Goal: Check status: Check status

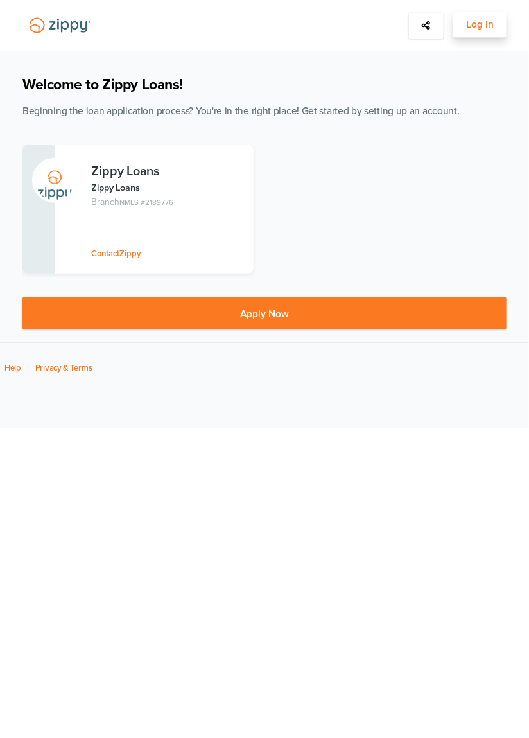
click at [488, 23] on span "Log In" at bounding box center [480, 25] width 28 height 16
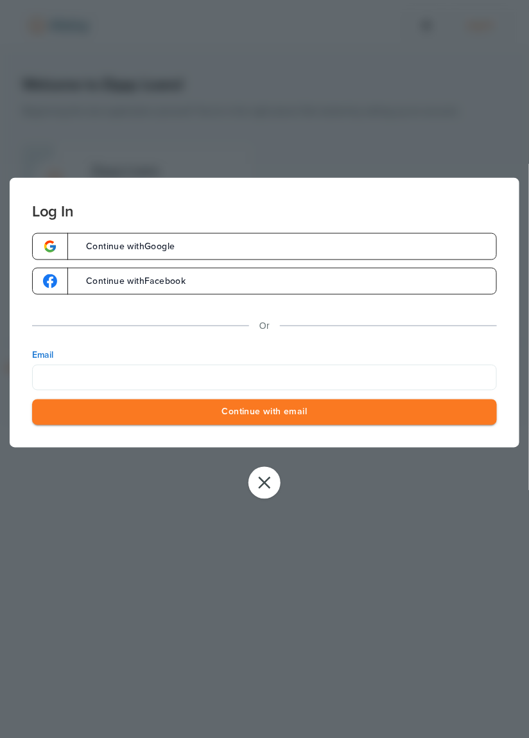
click at [221, 376] on input "Email" at bounding box center [264, 377] width 465 height 26
type input "**********"
click at [302, 415] on button "Continue with email" at bounding box center [264, 412] width 465 height 26
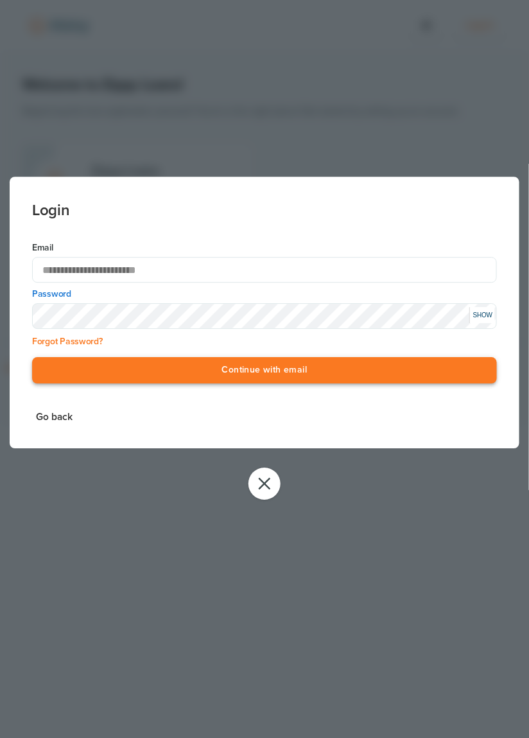
click at [301, 365] on button "Continue with email" at bounding box center [264, 371] width 465 height 26
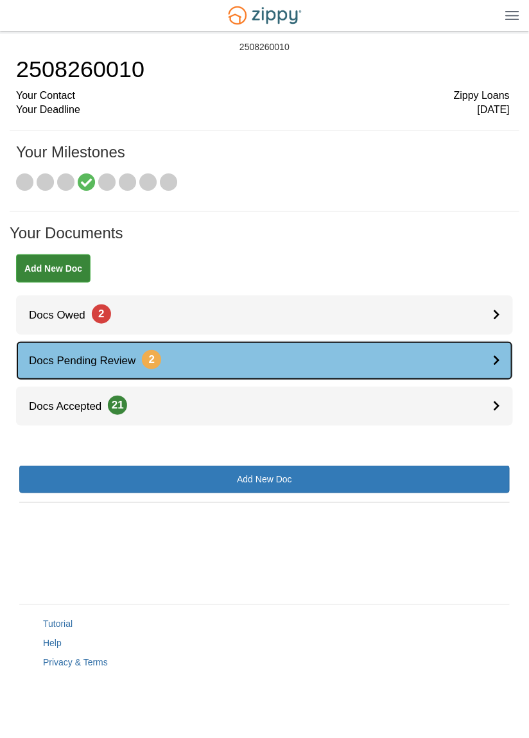
click at [480, 356] on link "Docs Pending Review 2" at bounding box center [264, 360] width 497 height 39
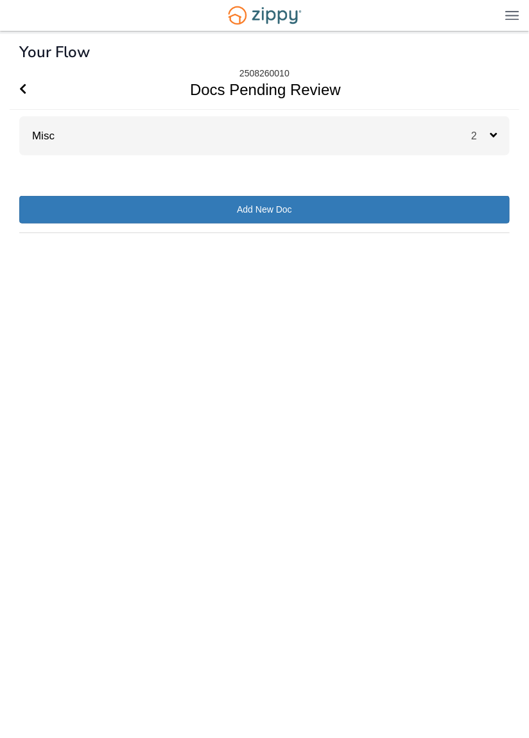
click at [493, 130] on icon at bounding box center [493, 135] width 7 height 12
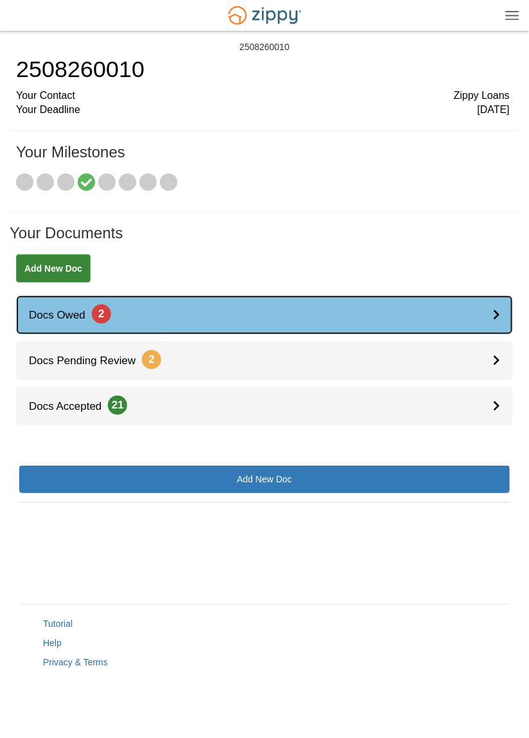
click at [473, 322] on link "Docs Owed 2" at bounding box center [264, 314] width 497 height 39
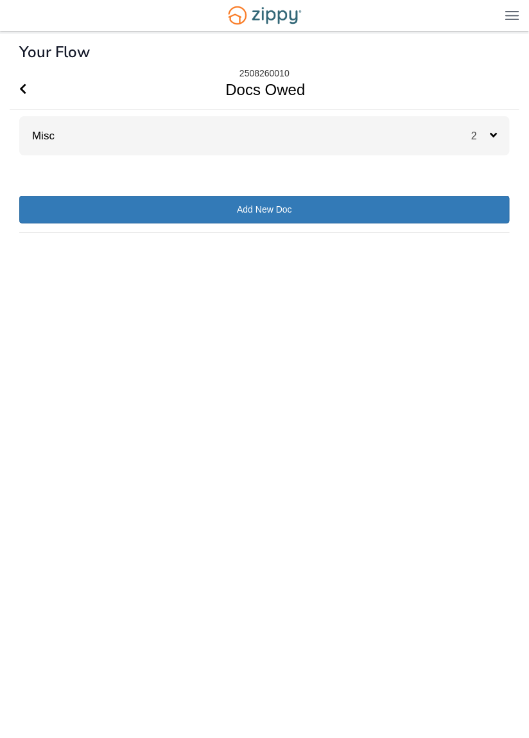
click at [496, 136] on icon at bounding box center [493, 135] width 7 height 12
